Goal: Task Accomplishment & Management: Complete application form

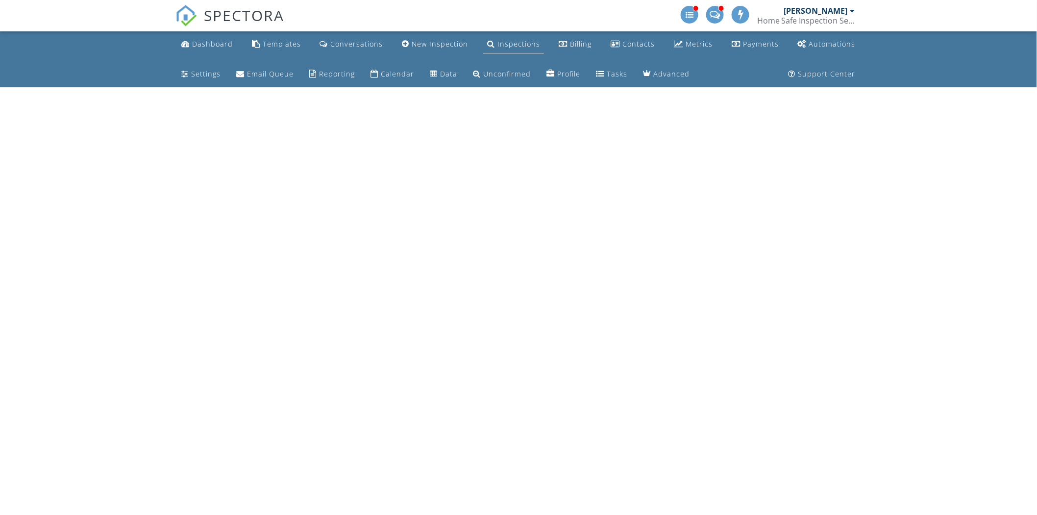
click at [498, 46] on div "Inspections" at bounding box center [519, 43] width 43 height 9
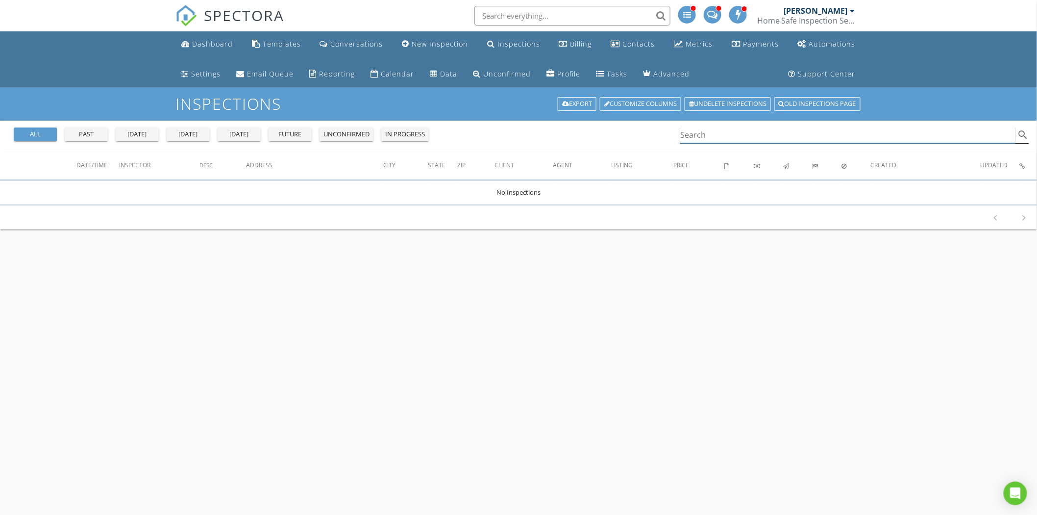
click at [741, 140] on input "Search" at bounding box center [848, 135] width 335 height 16
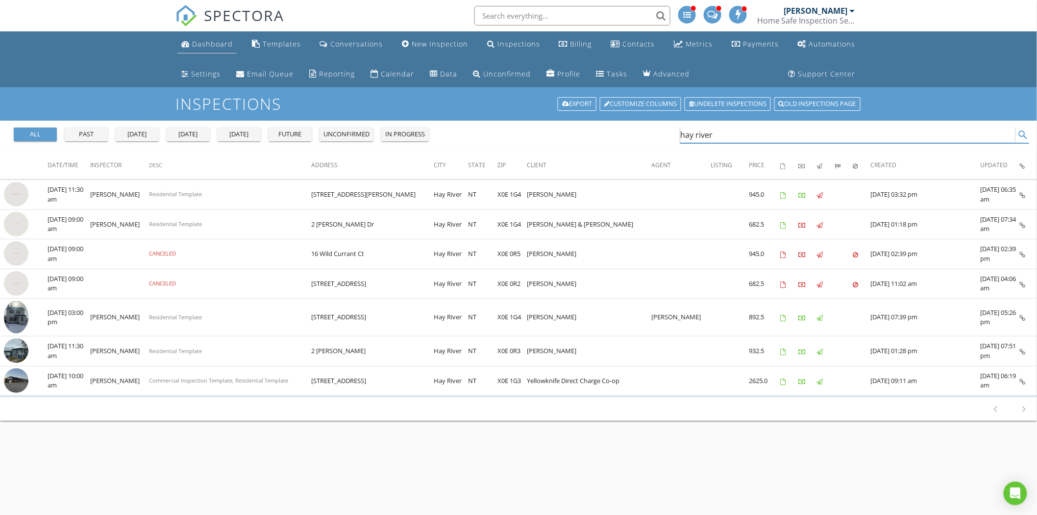
type input "hay river"
click at [199, 41] on div "Dashboard" at bounding box center [212, 43] width 41 height 9
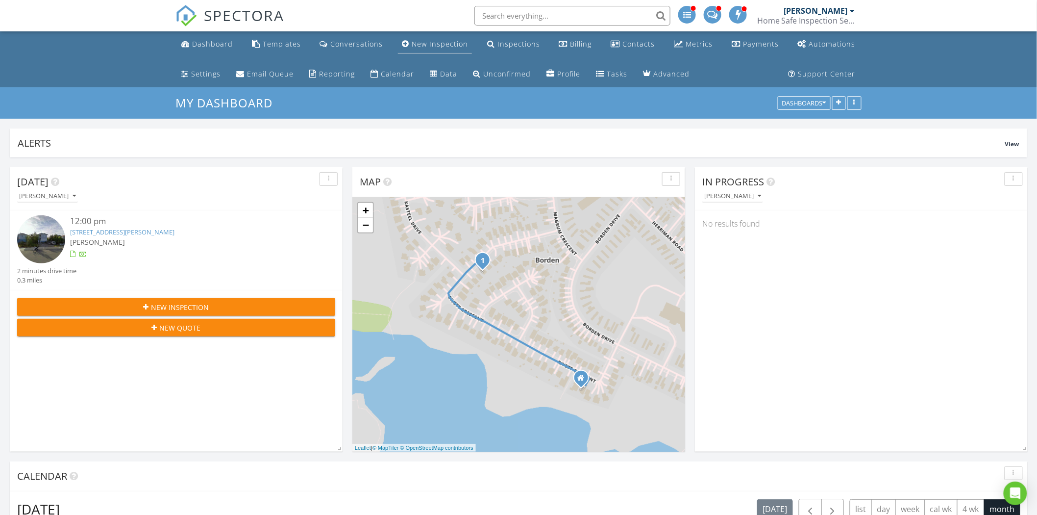
click at [438, 42] on div "New Inspection" at bounding box center [440, 43] width 56 height 9
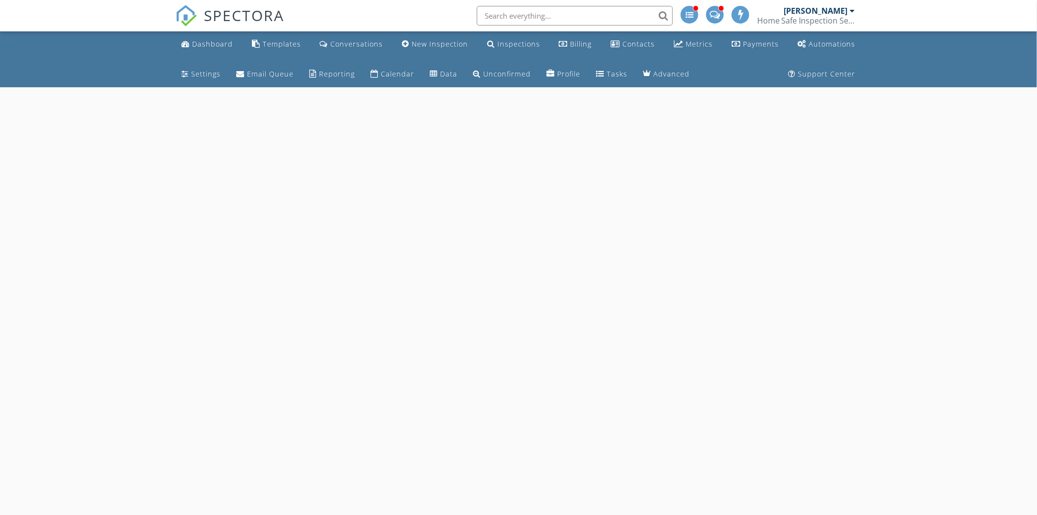
select select "7"
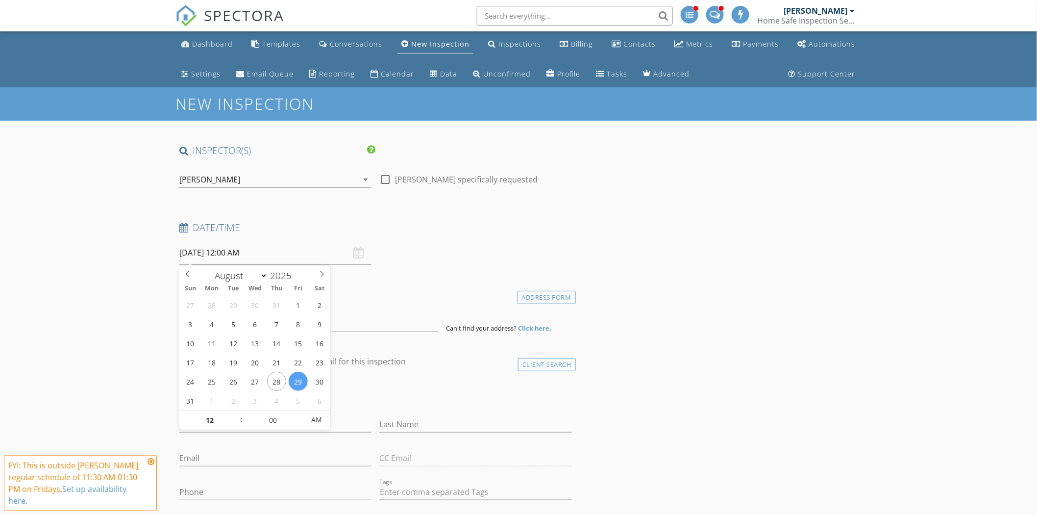
click at [291, 253] on input "08/29/2025 12:00 AM" at bounding box center [275, 253] width 192 height 24
type input "08/30/2025 12:00 AM"
click at [407, 324] on input at bounding box center [308, 320] width 259 height 24
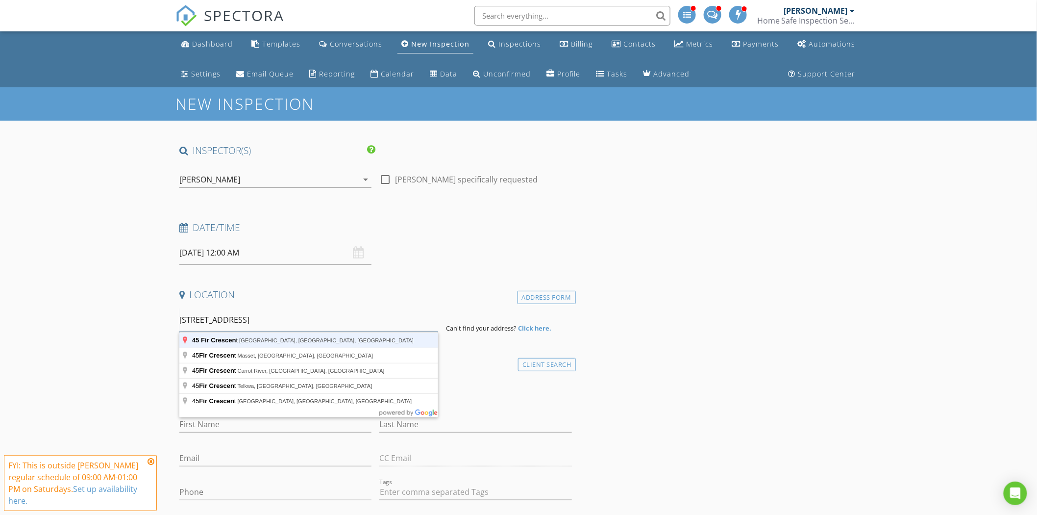
type input "45 Fir Crescent, Hay River, NT, Canada"
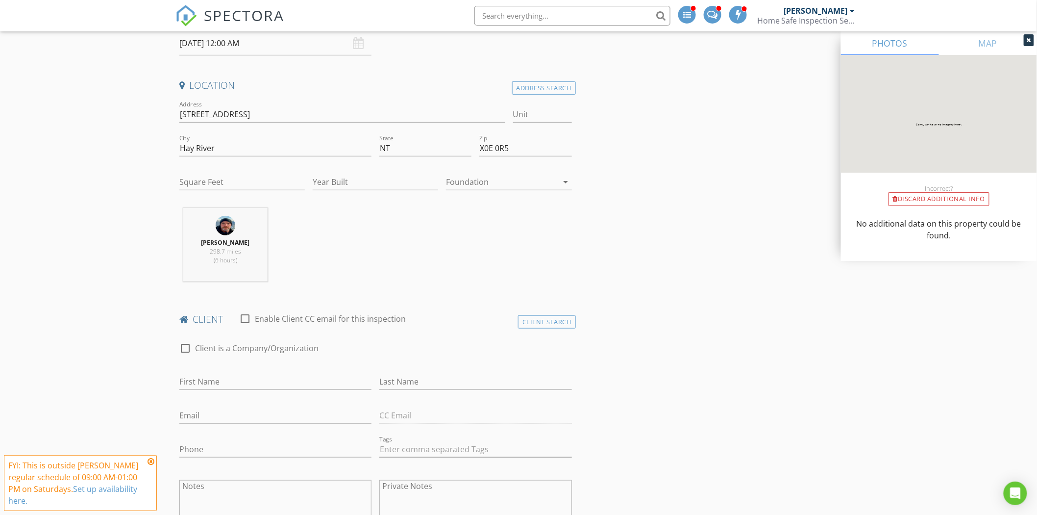
scroll to position [218, 0]
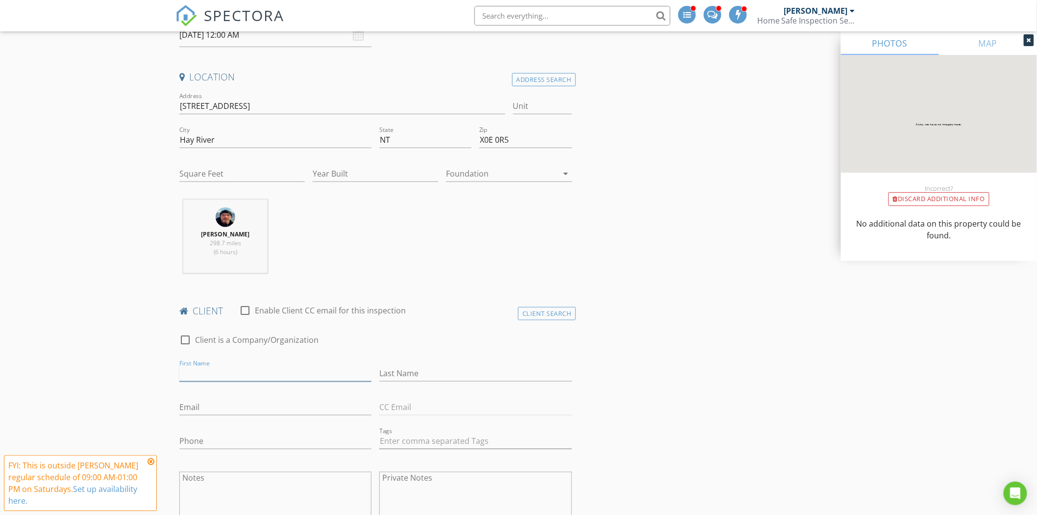
click at [301, 367] on input "First Name" at bounding box center [275, 373] width 192 height 16
type input "[PERSON_NAME]"
type input "Kauhausen"
type input "[DOMAIN_NAME][EMAIL_ADDRESS][DOMAIN_NAME]"
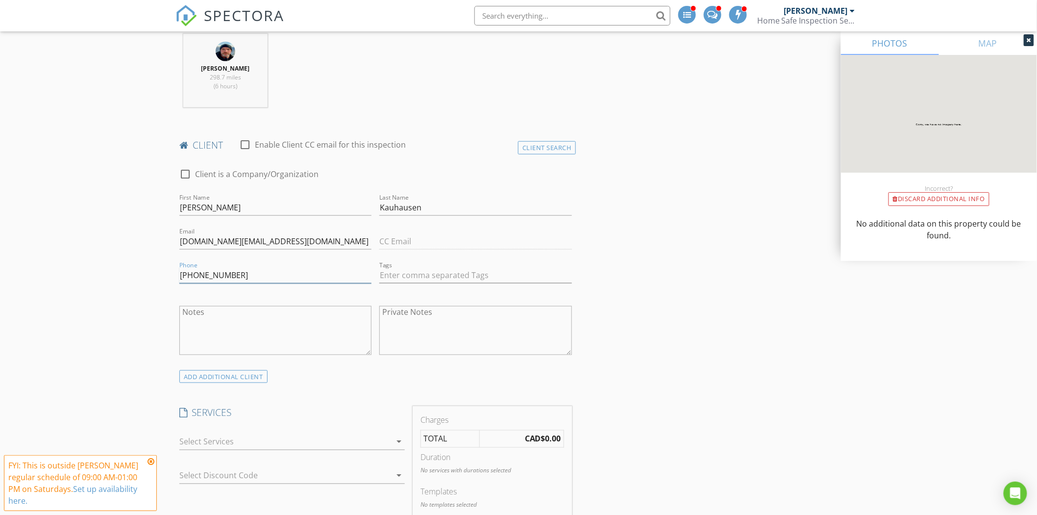
scroll to position [435, 0]
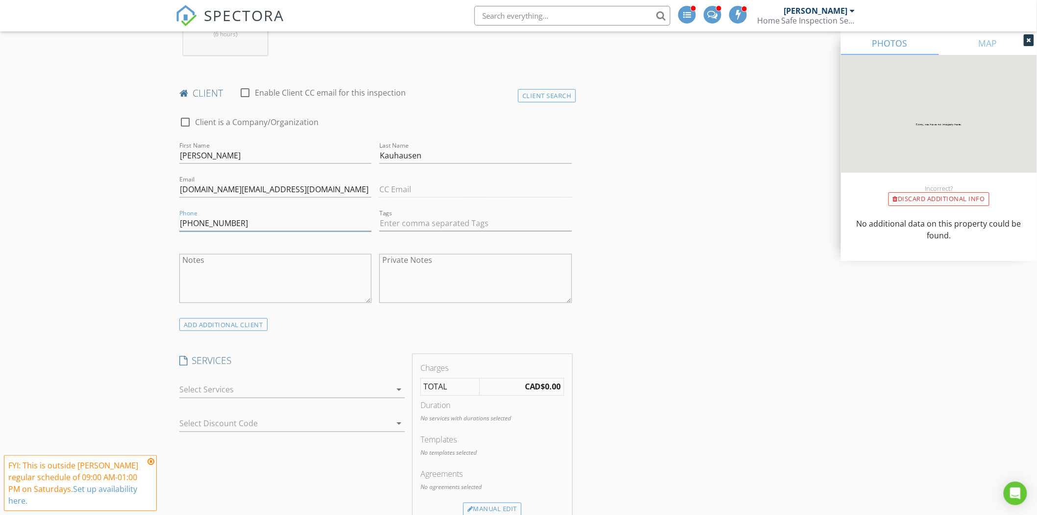
type input "[PHONE_NUMBER]"
click at [498, 218] on input "text" at bounding box center [475, 223] width 192 height 16
type input "&nbsp;"
type input "hotm"
click at [408, 244] on div "hotmail" at bounding box center [401, 244] width 34 height 12
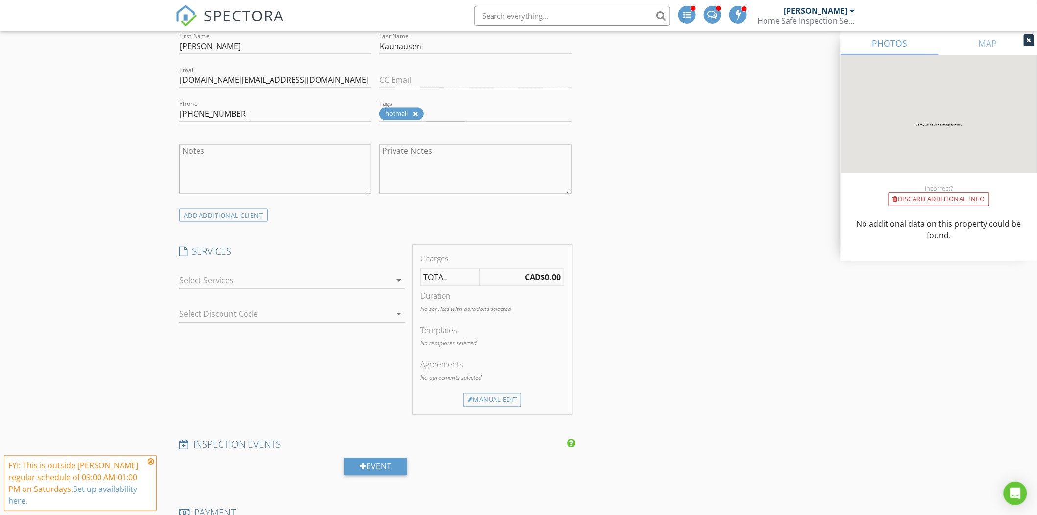
click at [292, 280] on div at bounding box center [285, 281] width 212 height 16
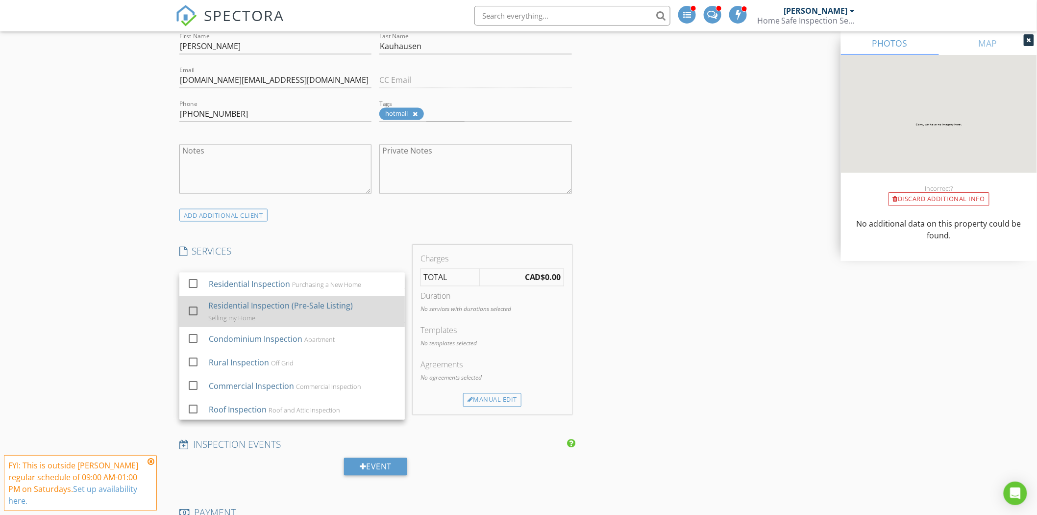
click at [258, 306] on div "Residential Inspection (Pre-Sale Listing)" at bounding box center [280, 306] width 145 height 12
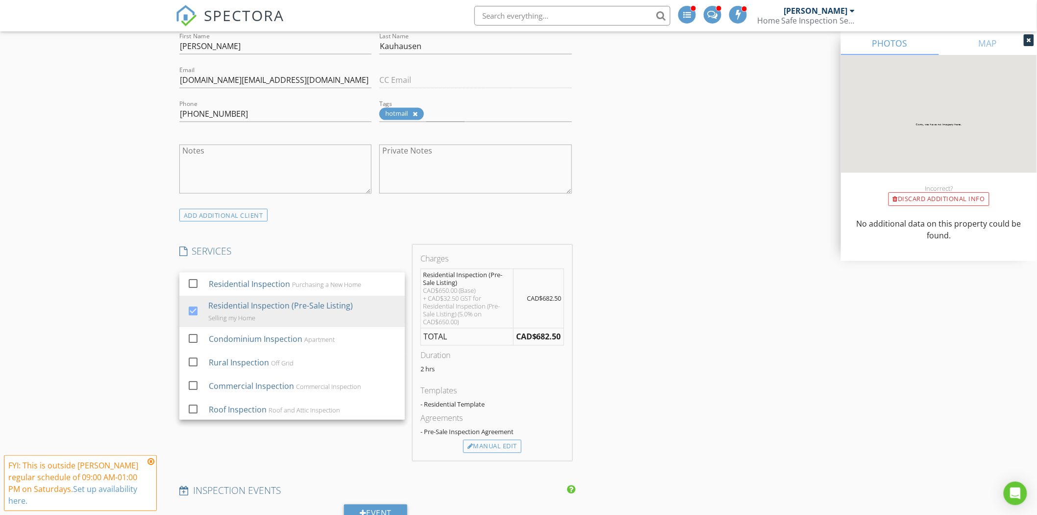
click at [692, 303] on div "INSPECTOR(S) check_box Dave Earle PRIMARY Dave Earle arrow_drop_down check_box_…" at bounding box center [519, 459] width 686 height 1721
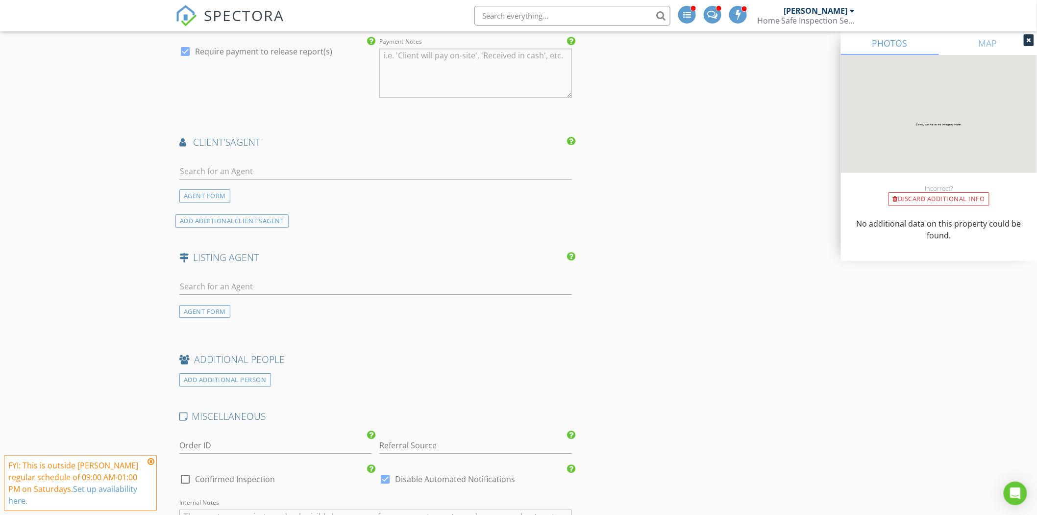
scroll to position [1089, 0]
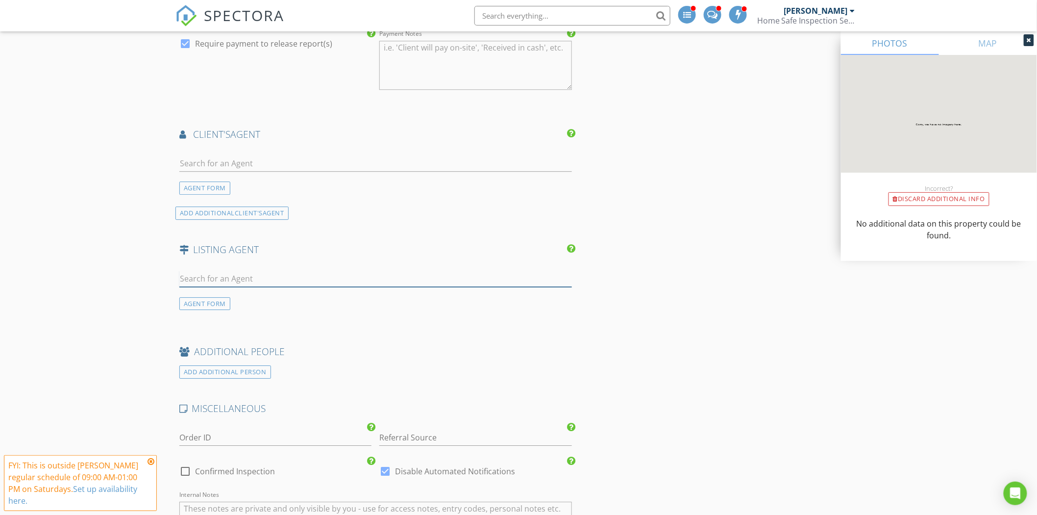
click at [249, 276] on input "text" at bounding box center [375, 279] width 393 height 16
type input "jessica"
click at [243, 295] on div "[PERSON_NAME]" at bounding box center [237, 297] width 61 height 12
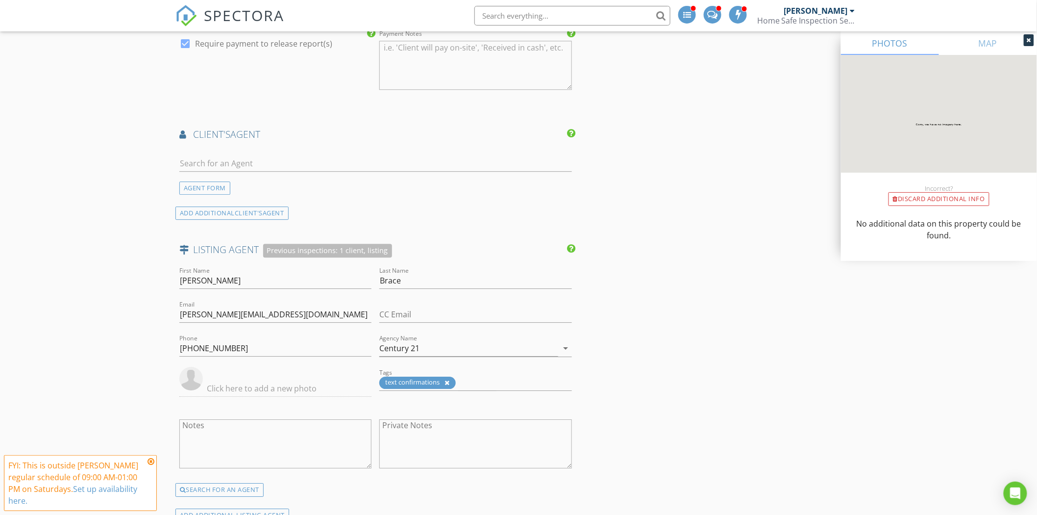
click at [615, 264] on div "INSPECTOR(S) check_box Dave Earle PRIMARY Dave Earle arrow_drop_down check_box_…" at bounding box center [519, 15] width 686 height 1921
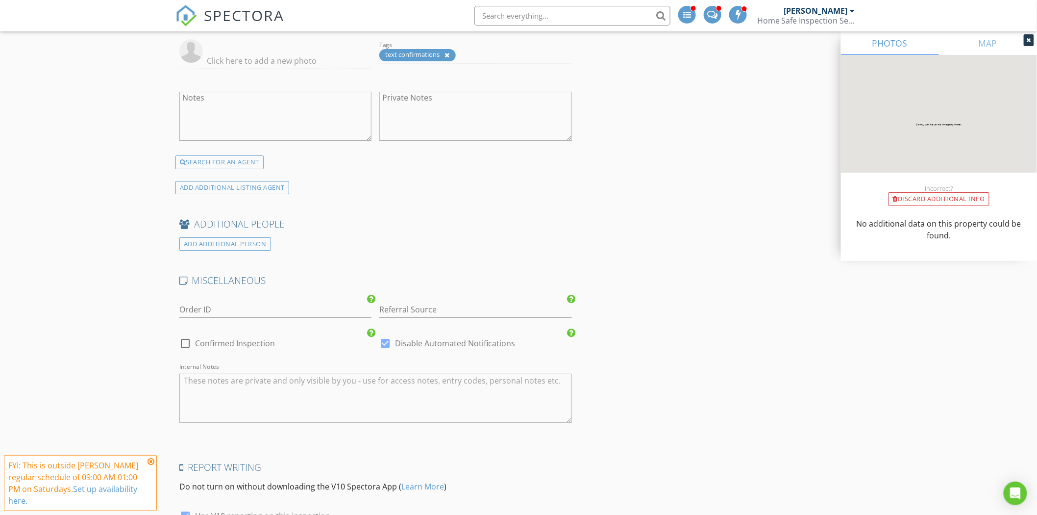
scroll to position [1574, 0]
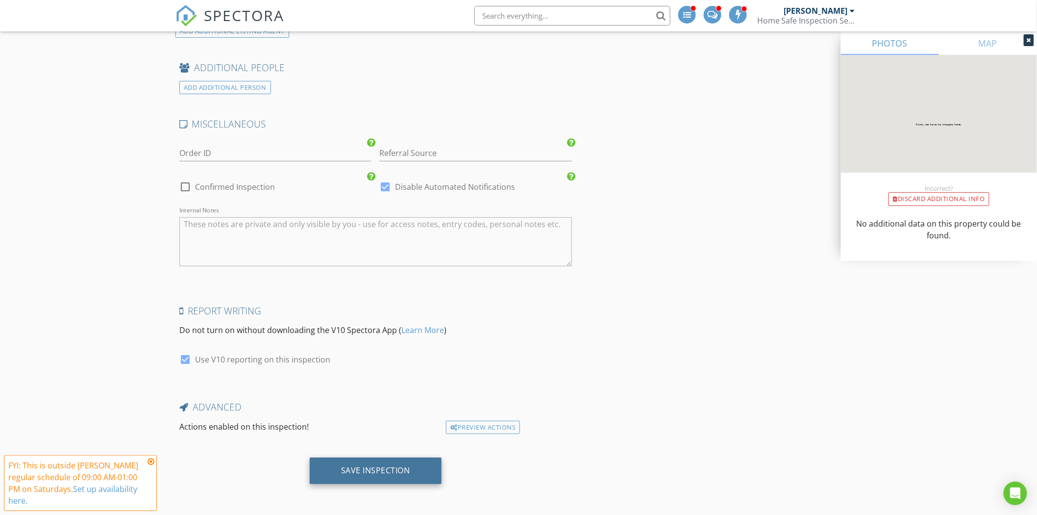
click at [385, 467] on div "Save Inspection" at bounding box center [375, 470] width 69 height 10
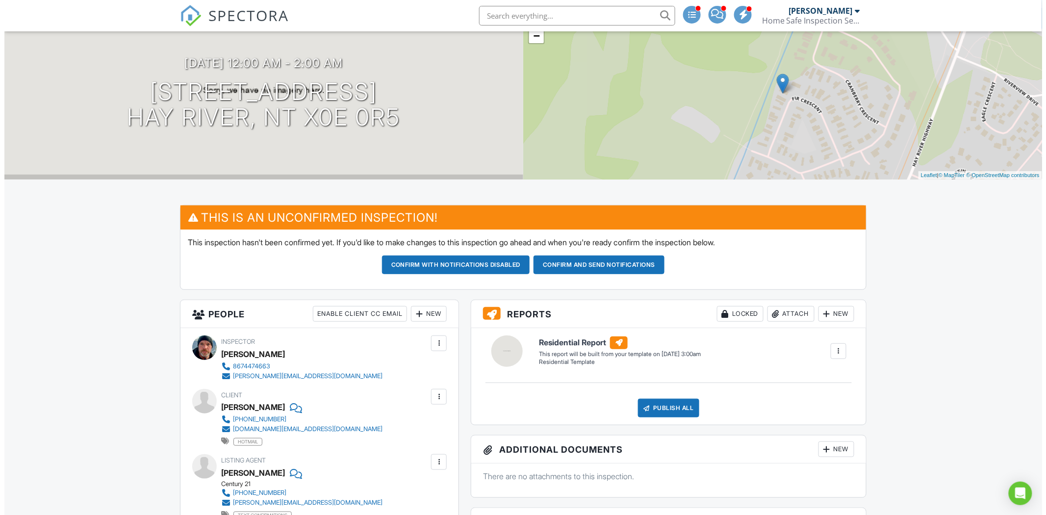
scroll to position [16, 0]
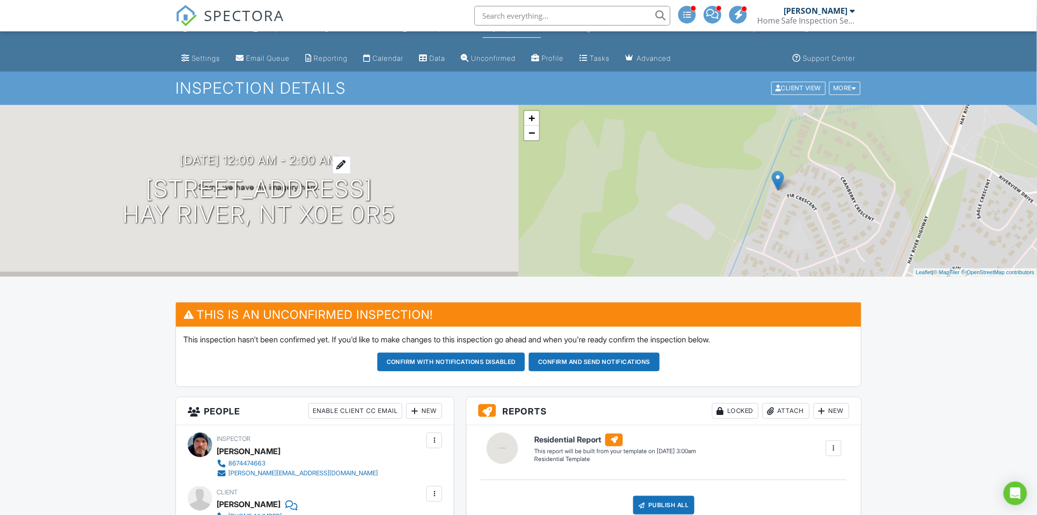
click at [311, 162] on h3 "[DATE] 12:00 am - 2:00 am" at bounding box center [259, 159] width 158 height 13
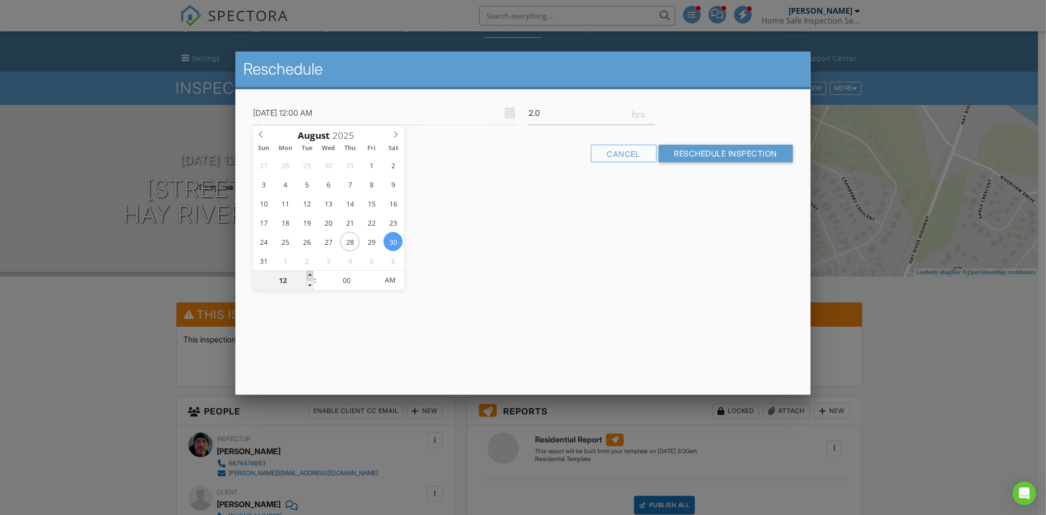
type input "[DATE] 1:00 AM"
type input "01"
click at [309, 273] on span at bounding box center [309, 276] width 7 height 10
type input "08/30/2025 2:00 AM"
type input "02"
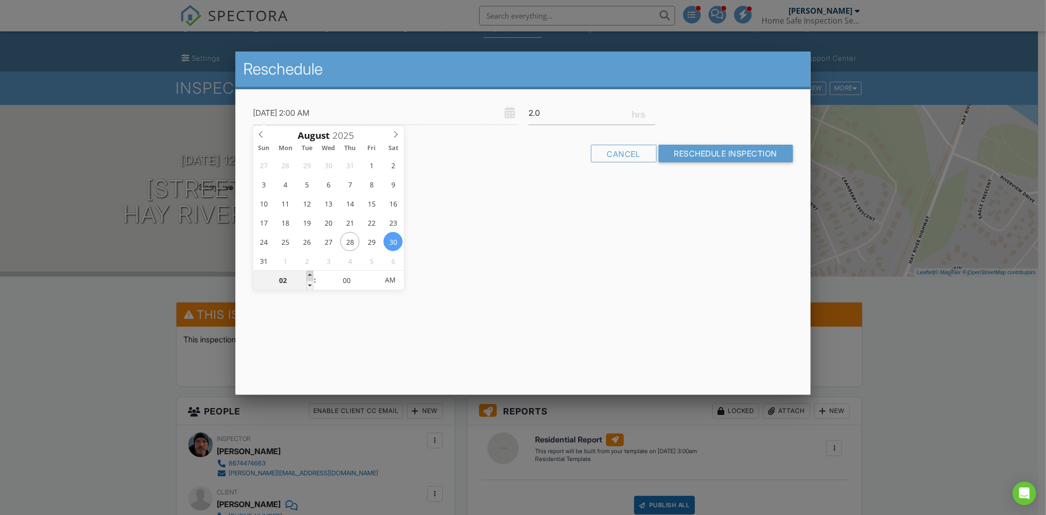
click at [309, 273] on span at bounding box center [309, 276] width 7 height 10
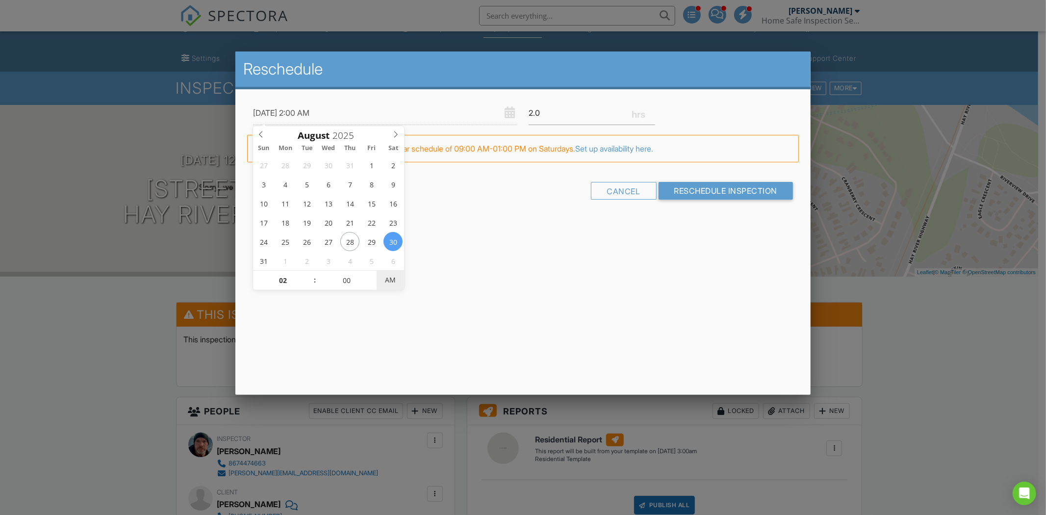
type input "[DATE] 2:00 PM"
click at [381, 276] on span "AM" at bounding box center [390, 280] width 27 height 20
click at [513, 257] on div "Reschedule 08/30/2025 2:00 PM 2.0 Warning: this date/time is in the past. FYI: …" at bounding box center [522, 222] width 575 height 343
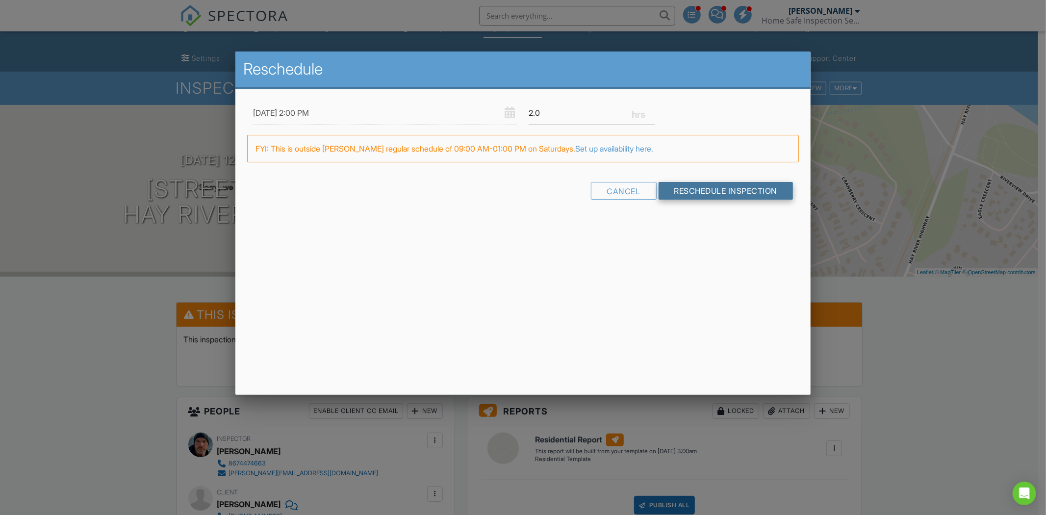
click at [711, 189] on input "Reschedule Inspection" at bounding box center [725, 191] width 135 height 18
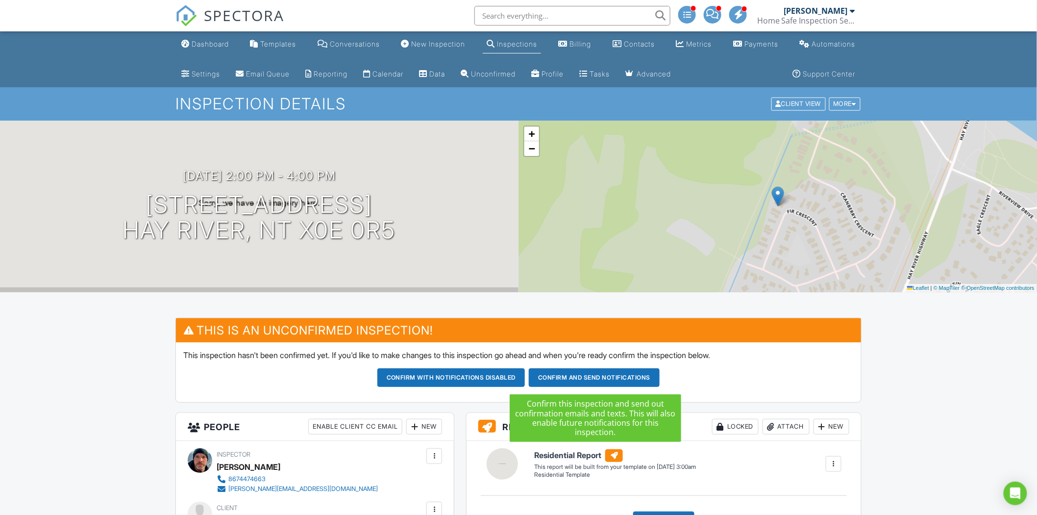
click at [526, 377] on button "Confirm and send notifications" at bounding box center [452, 377] width 148 height 19
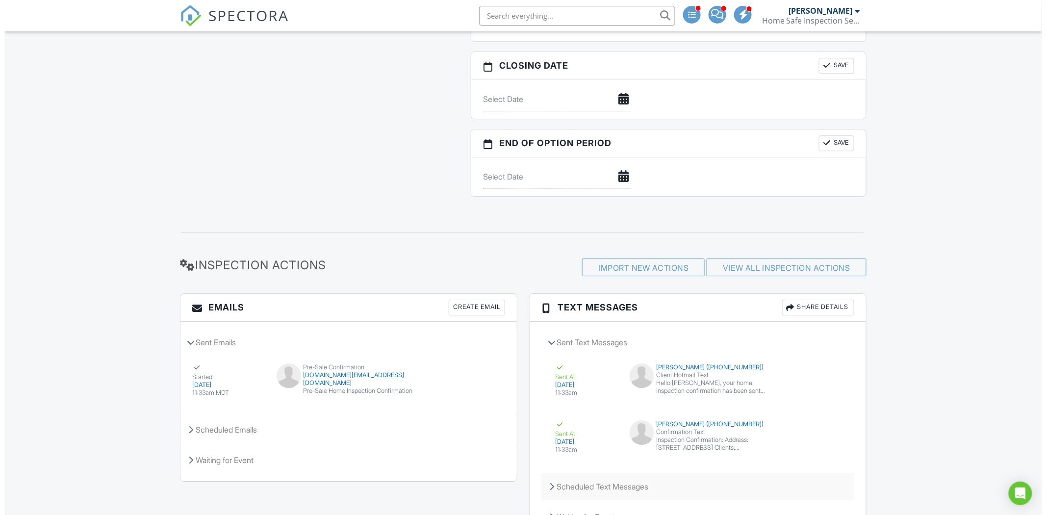
scroll to position [1131, 0]
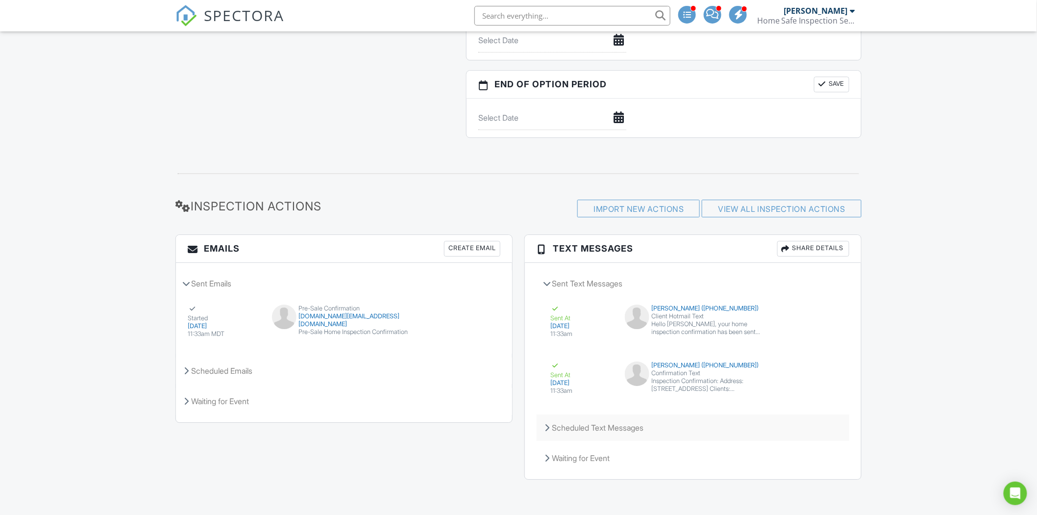
click at [587, 430] on div "Scheduled Text Messages" at bounding box center [693, 427] width 313 height 26
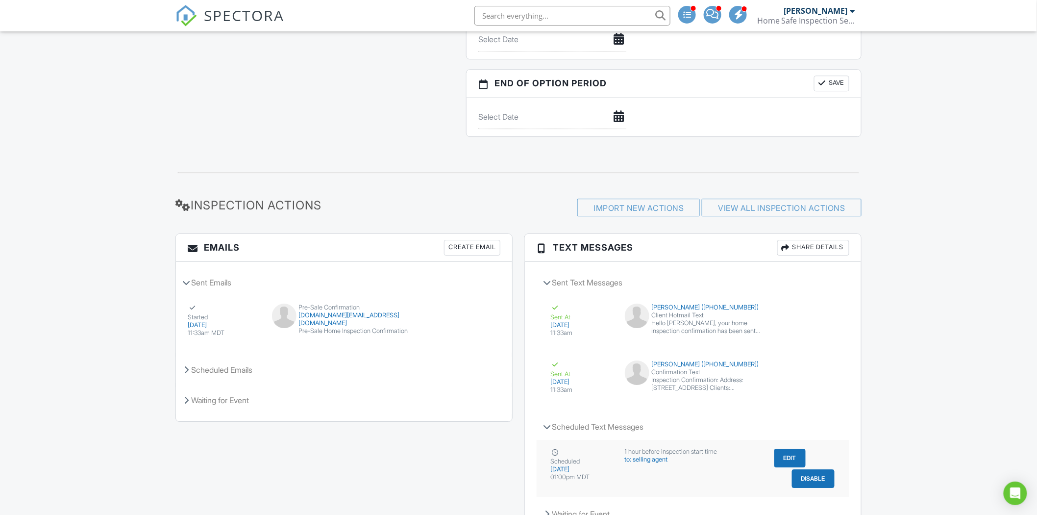
click at [786, 457] on button "Edit" at bounding box center [790, 458] width 31 height 19
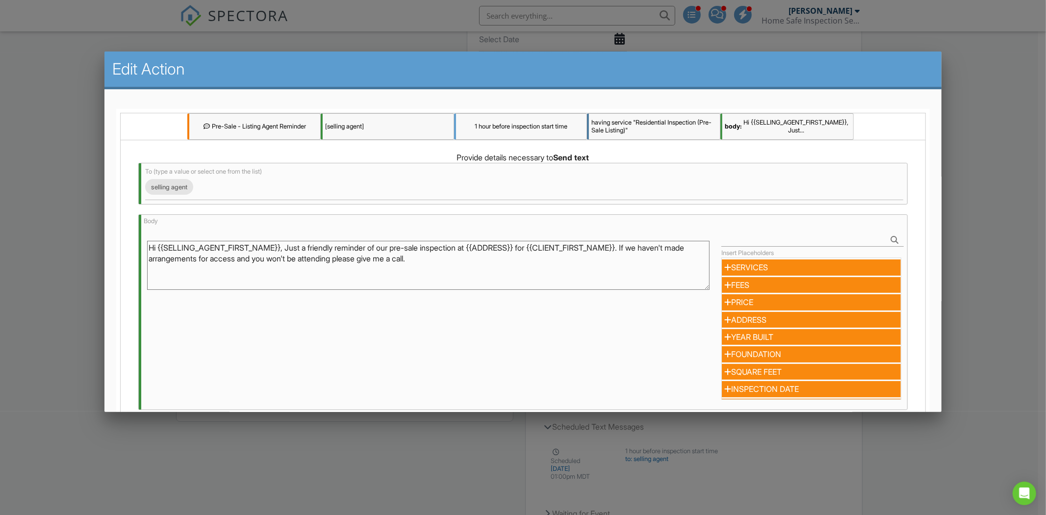
drag, startPoint x: 309, startPoint y: 255, endPoint x: 458, endPoint y: 267, distance: 149.1
click at [458, 267] on textarea "Hi {{SELLING_AGENT_FIRST_NAME}}, Just a friendly reminder of our pre-sale inspe…" at bounding box center [428, 265] width 562 height 49
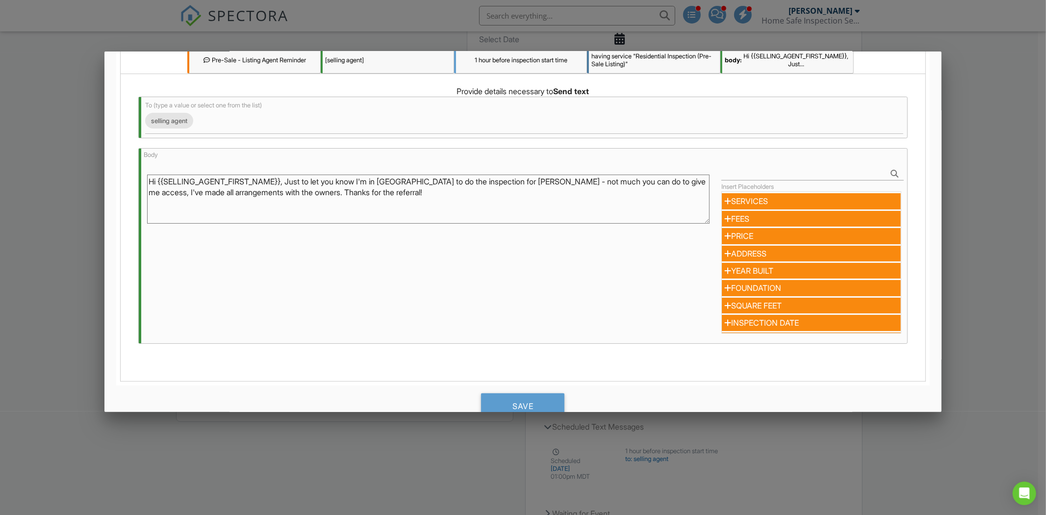
scroll to position [117, 0]
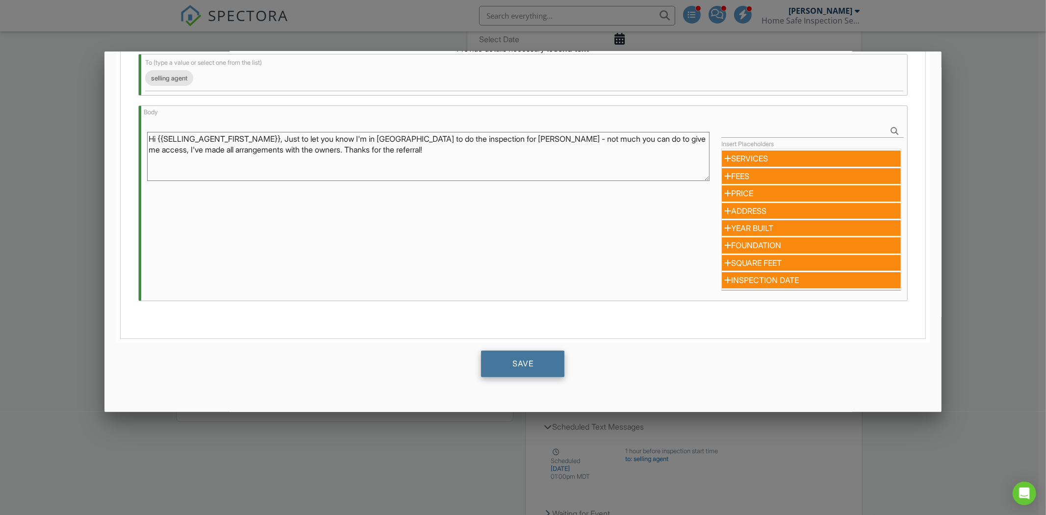
type textarea "Hi {{SELLING_AGENT_FIRST_NAME}}, Just to let you know I'm in Hay River to do th…"
click at [517, 367] on div "Save" at bounding box center [522, 364] width 83 height 26
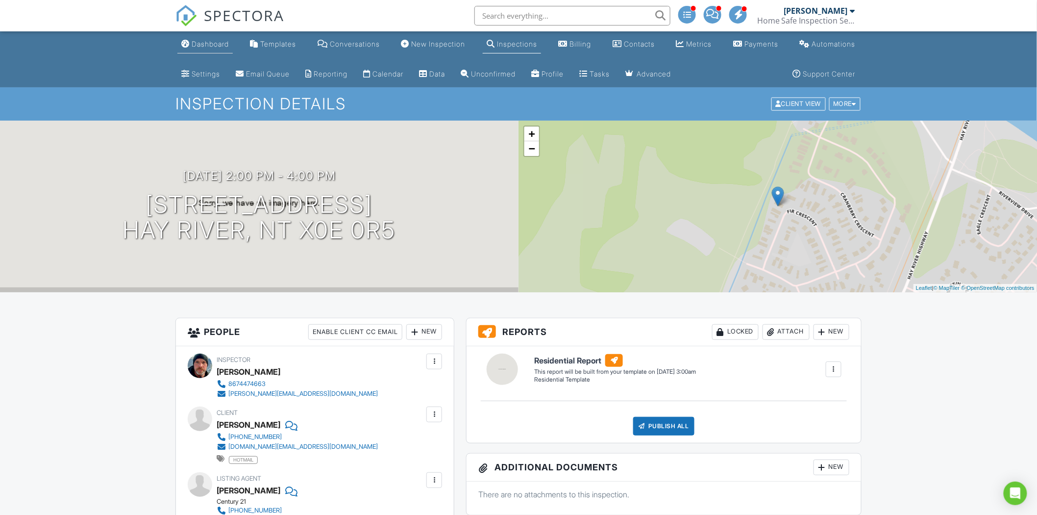
click at [219, 45] on div "Dashboard" at bounding box center [210, 44] width 37 height 8
